Goal: Information Seeking & Learning: Learn about a topic

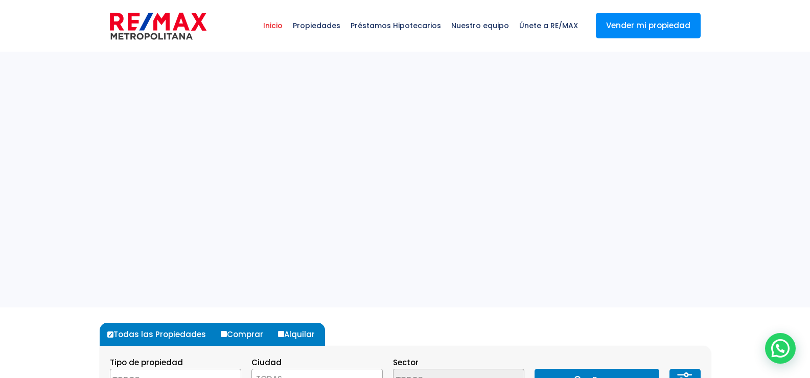
select select
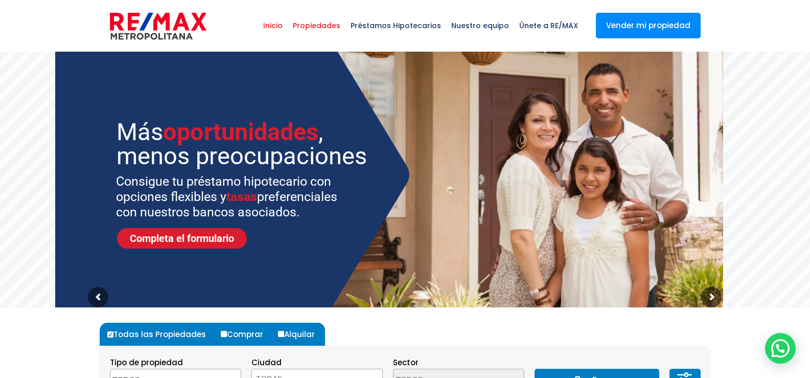
click at [316, 24] on span "Propiedades" at bounding box center [317, 25] width 58 height 31
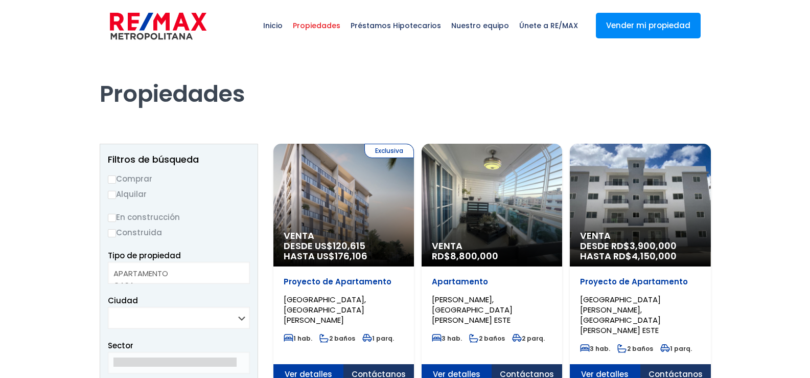
select select
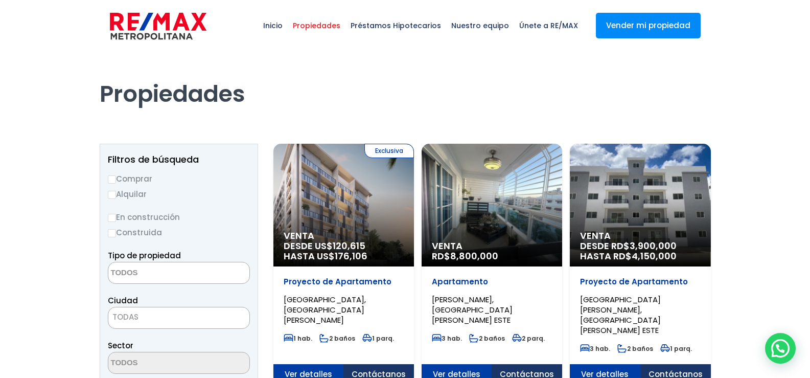
click at [111, 177] on input "Comprar" at bounding box center [112, 179] width 8 height 8
radio input "true"
click at [152, 275] on textarea "Search" at bounding box center [157, 273] width 99 height 22
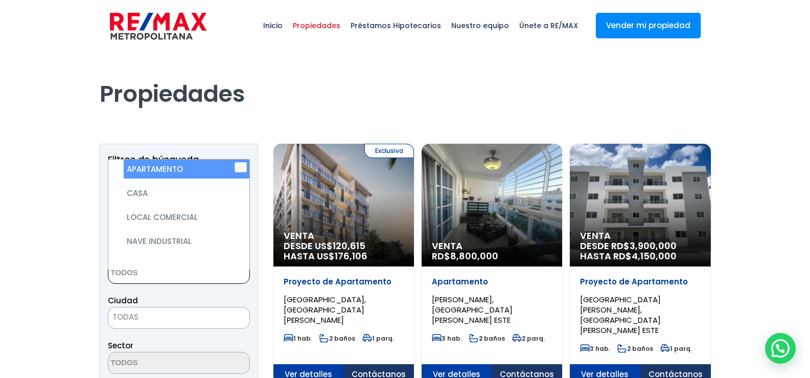
click at [147, 169] on li "APARTAMENTO" at bounding box center [187, 168] width 126 height 19
select select "apartment"
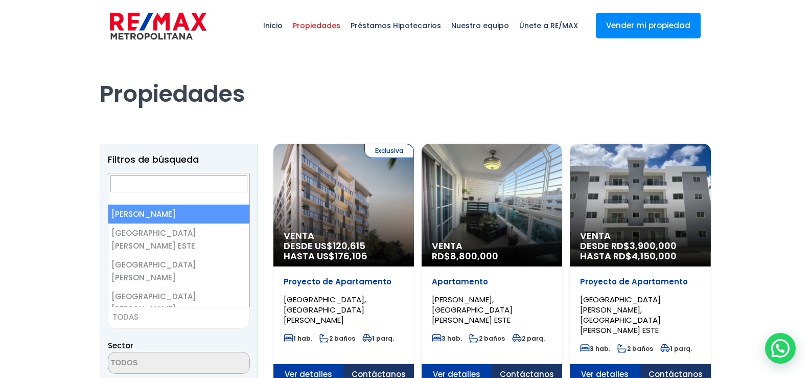
click at [159, 315] on span "TODAS" at bounding box center [178, 317] width 141 height 14
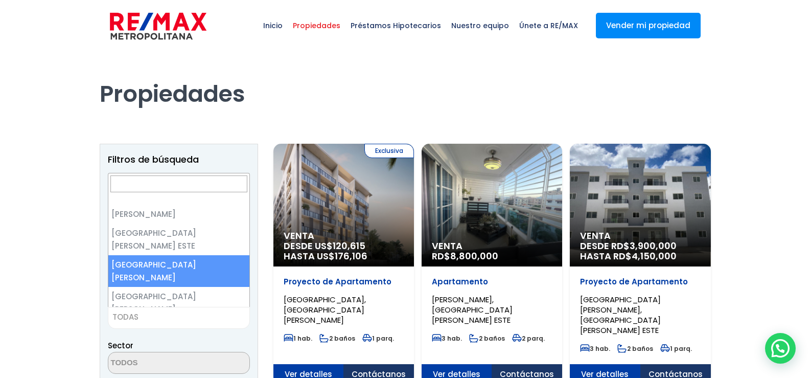
select select "149"
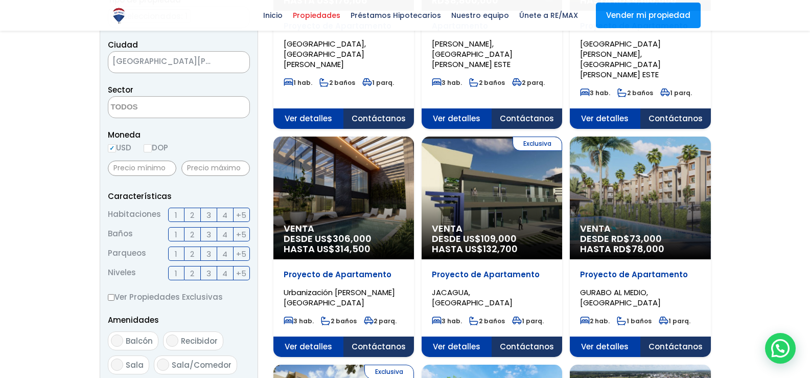
scroll to position [256, 0]
